Goal: Task Accomplishment & Management: Manage account settings

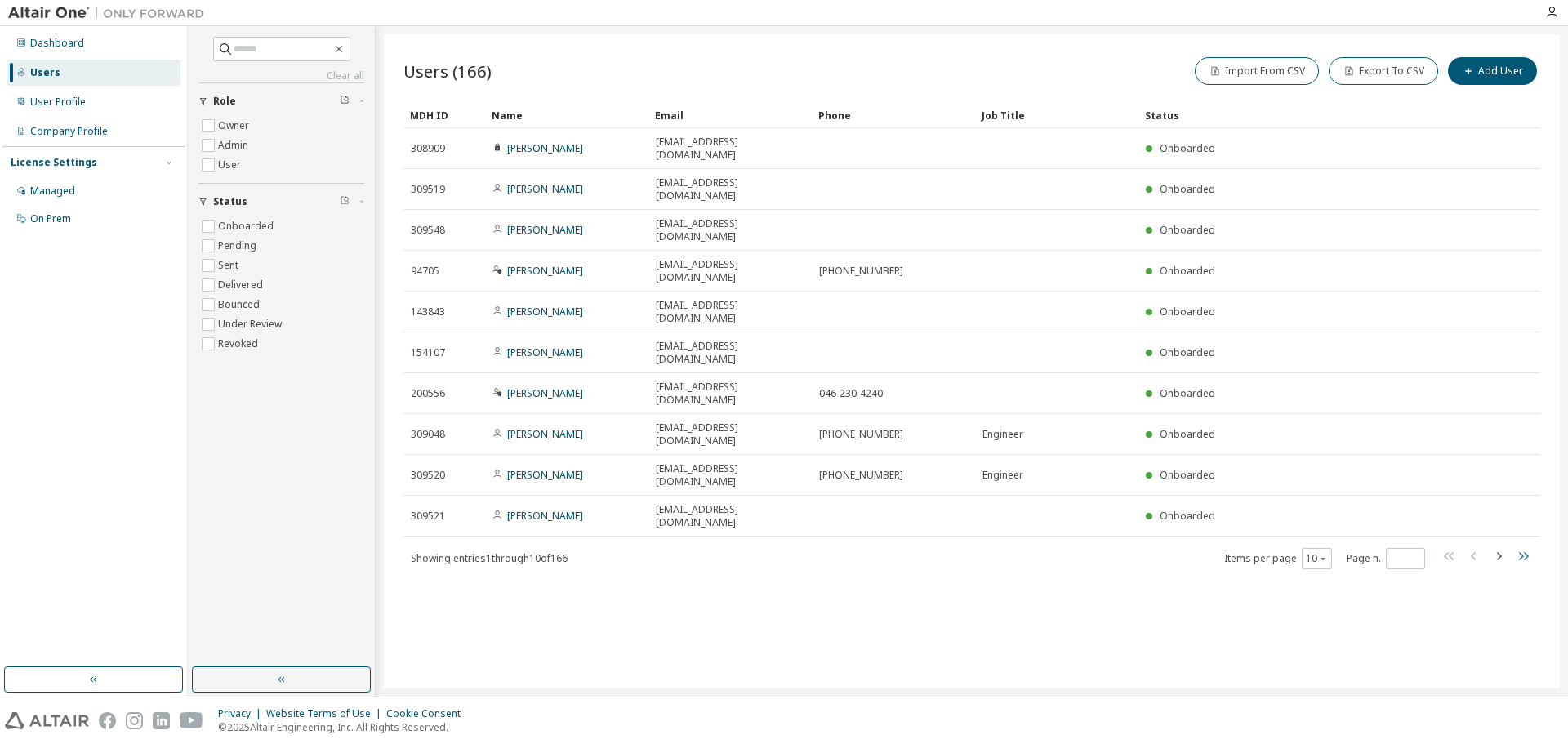
click at [1525, 547] on icon "button" at bounding box center [1523, 556] width 20 height 20
type input "**"
